Goal: Task Accomplishment & Management: Manage account settings

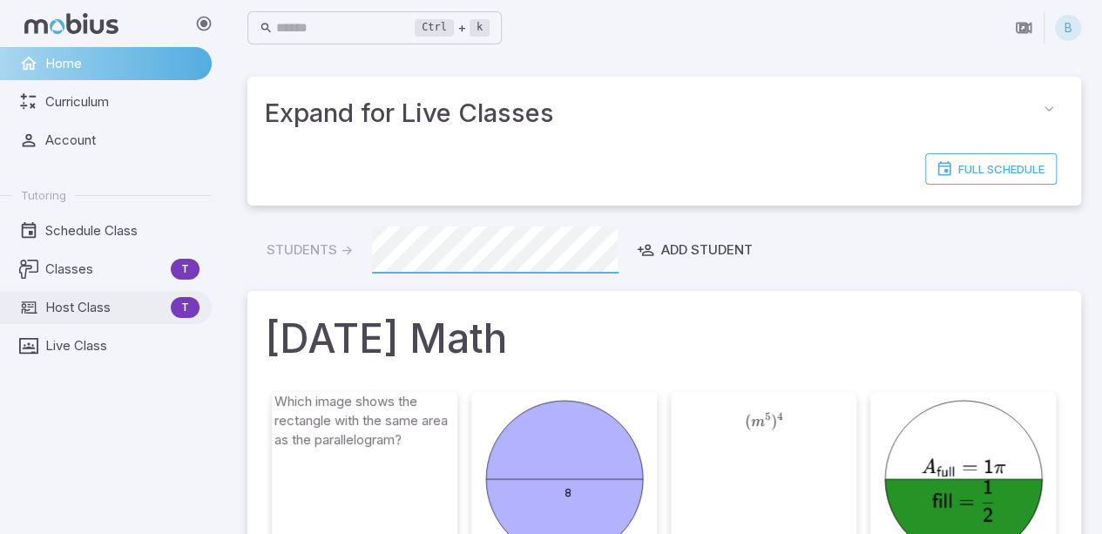
click at [91, 304] on span "Host Class" at bounding box center [104, 307] width 119 height 19
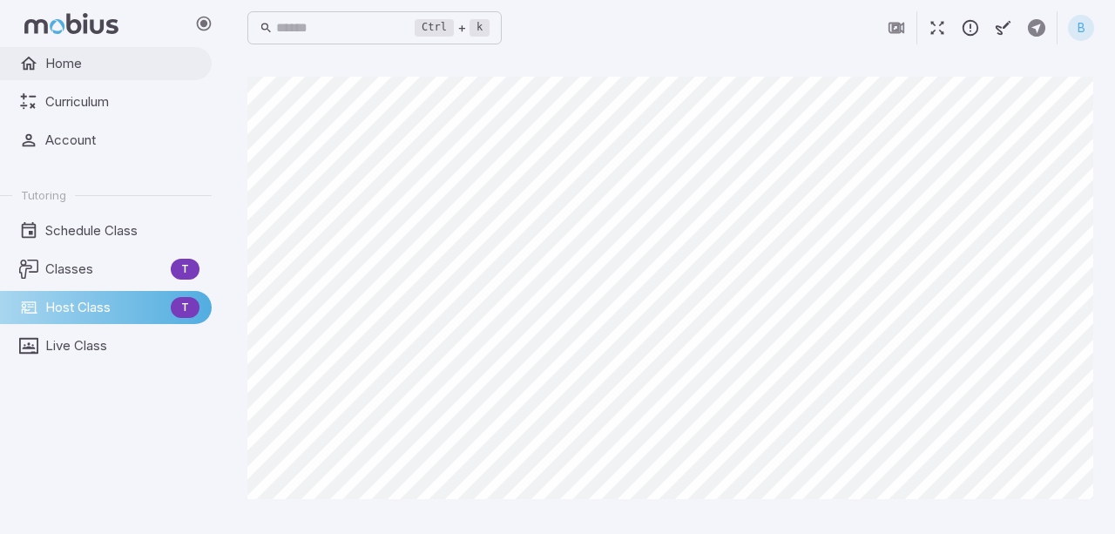
click at [78, 64] on span "Home" at bounding box center [122, 63] width 154 height 19
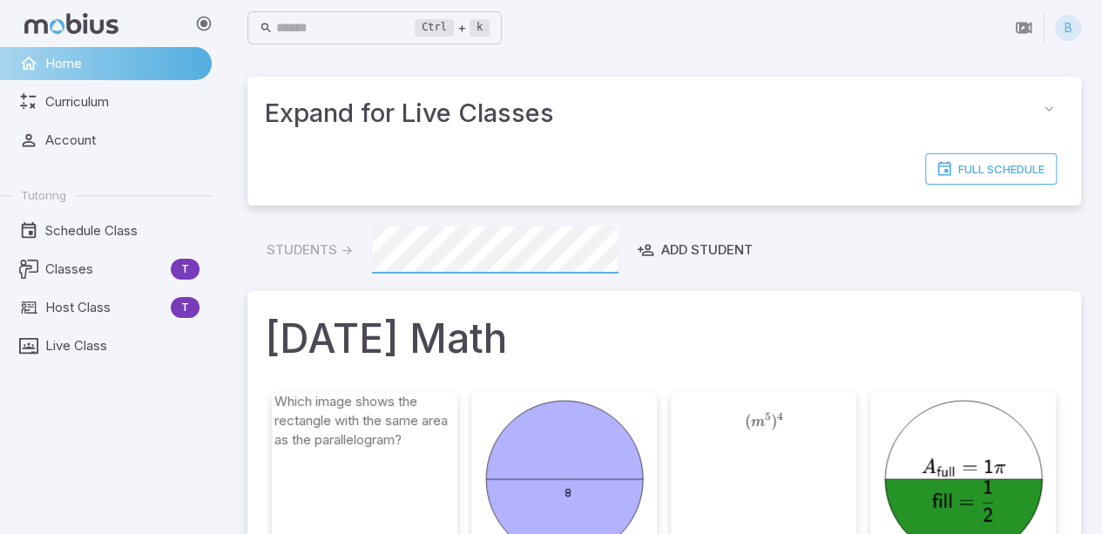
click at [1069, 27] on div "B" at bounding box center [1068, 28] width 26 height 26
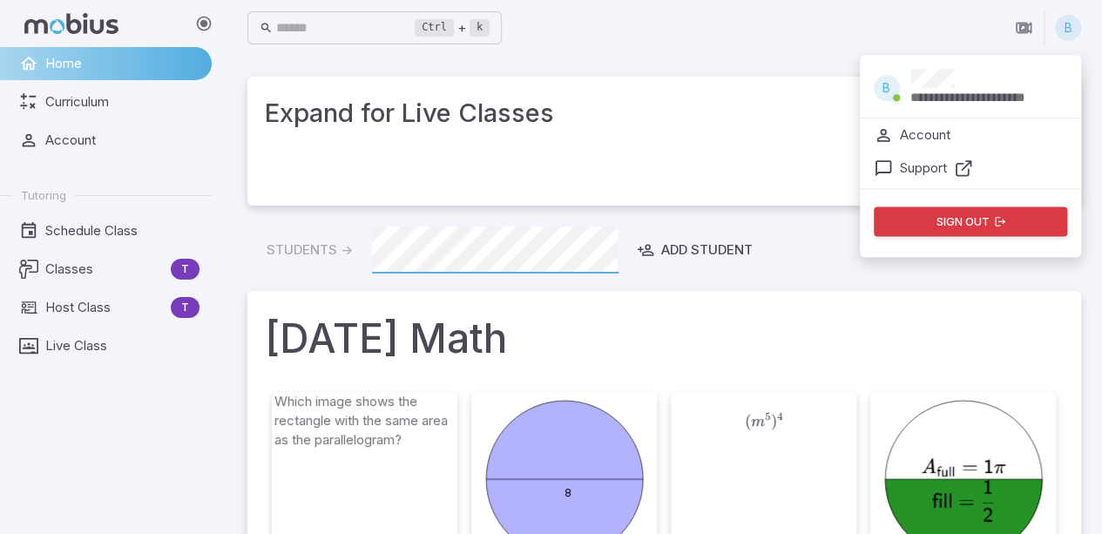
click at [960, 74] on div "**********" at bounding box center [989, 88] width 157 height 38
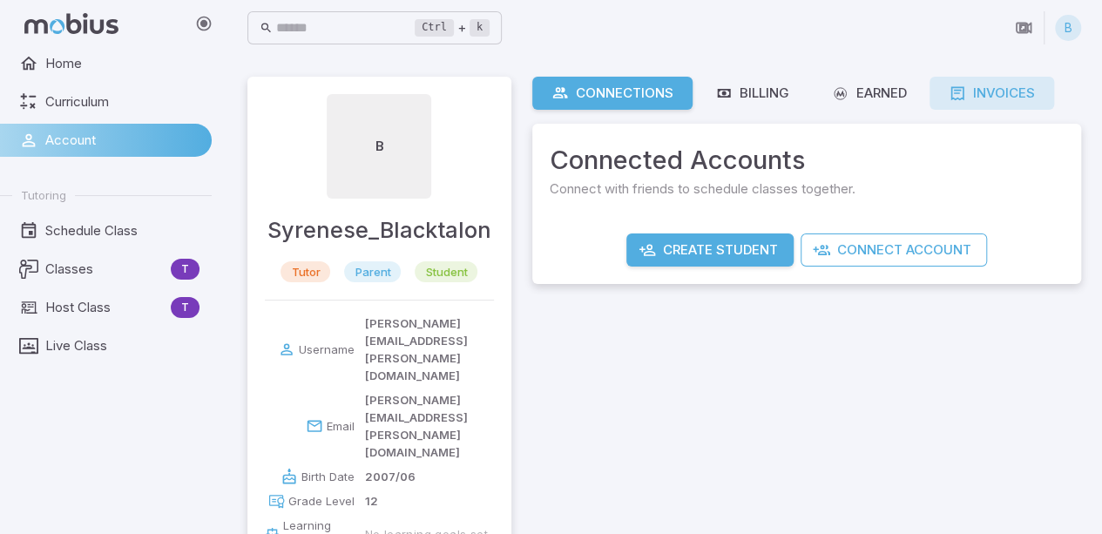
click at [955, 91] on icon at bounding box center [957, 93] width 17 height 17
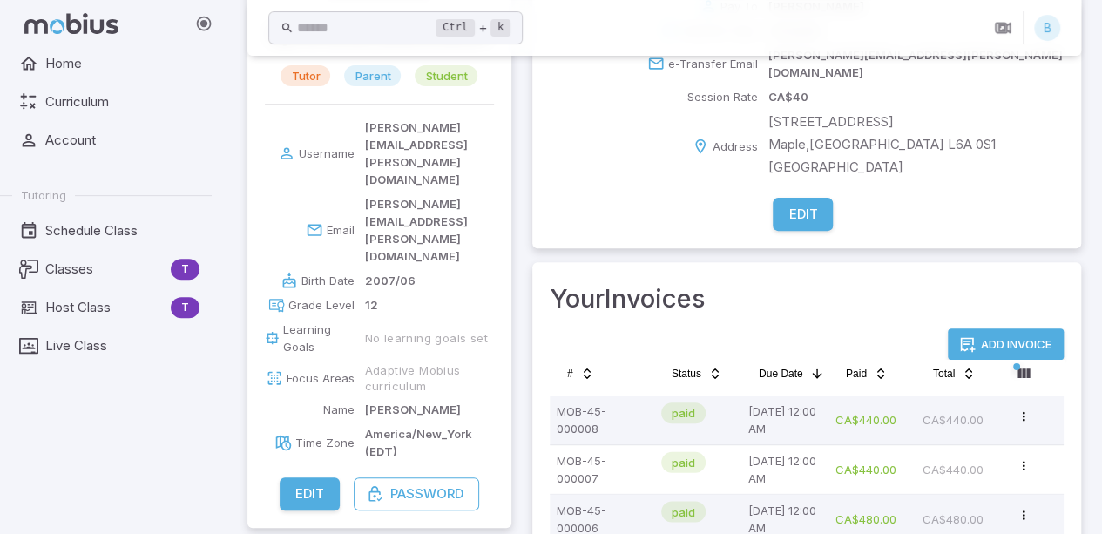
scroll to position [211, 0]
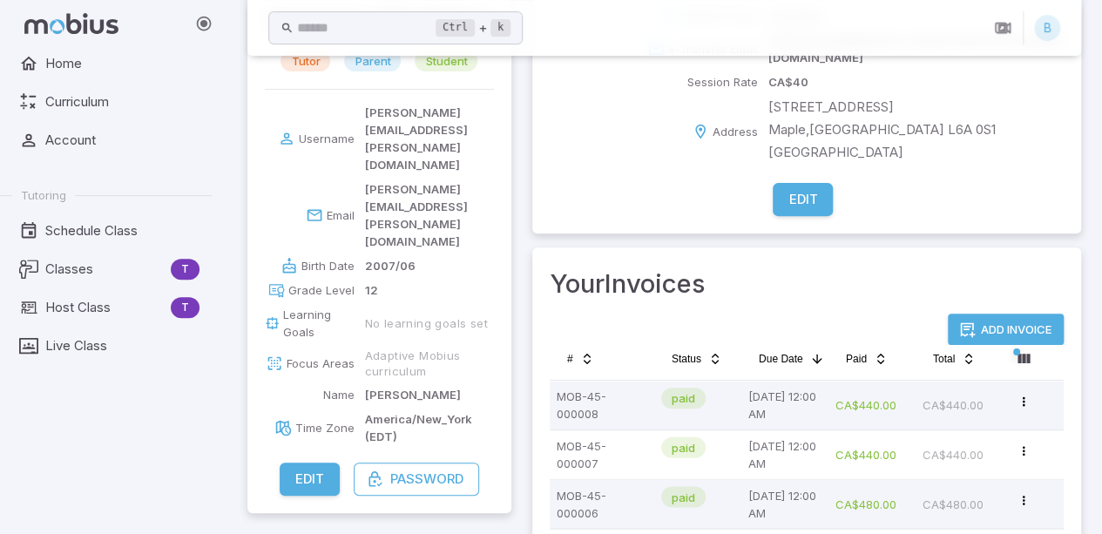
click at [1037, 314] on button "Add Invoice" at bounding box center [1006, 329] width 116 height 31
